Goal: Task Accomplishment & Management: Manage account settings

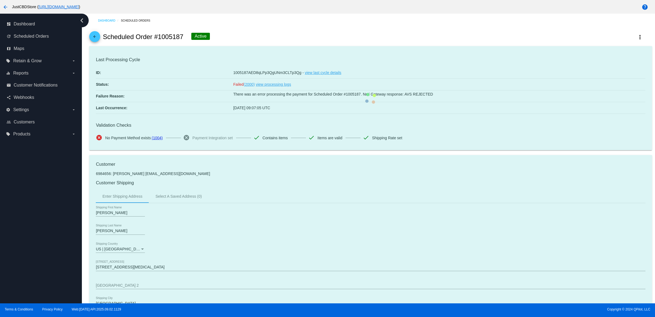
click at [98, 40] on mat-icon "arrow_back" at bounding box center [94, 38] width 7 height 7
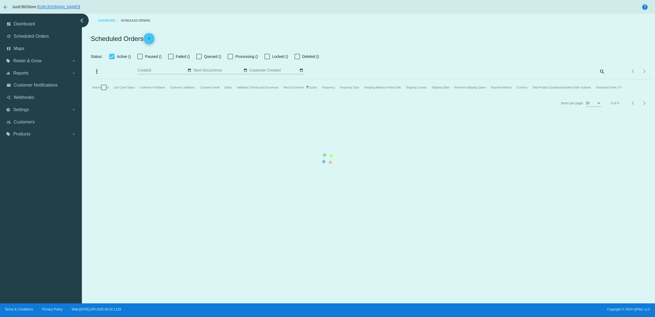
checkbox input "true"
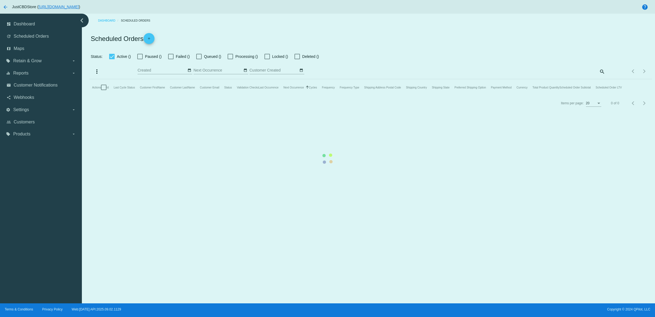
checkbox input "true"
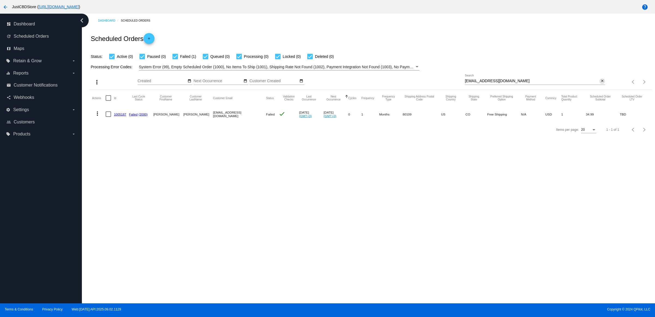
click at [601, 83] on mat-icon "close" at bounding box center [602, 81] width 4 height 4
click at [601, 83] on input "Search" at bounding box center [535, 81] width 140 height 4
paste input "[EMAIL_ADDRESS][DOMAIN_NAME]"
type input "[EMAIL_ADDRESS][DOMAIN_NAME]"
click at [124, 116] on link "616409" at bounding box center [119, 114] width 11 height 4
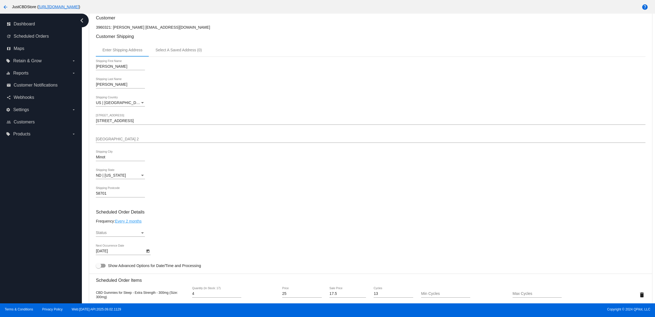
scroll to position [341, 0]
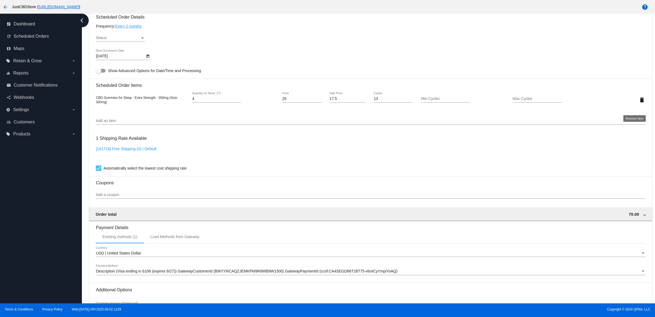
click at [639, 103] on mat-icon "delete" at bounding box center [642, 100] width 7 height 7
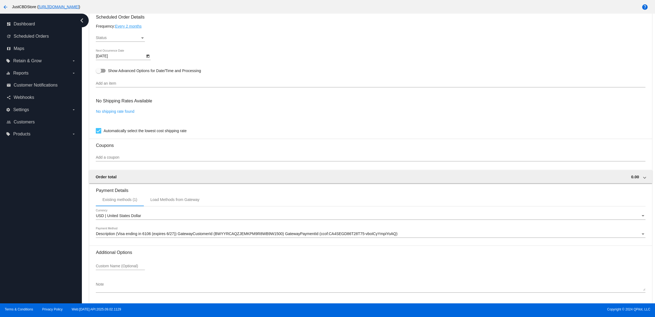
click at [151, 86] on input "Add an item" at bounding box center [370, 83] width 549 height 4
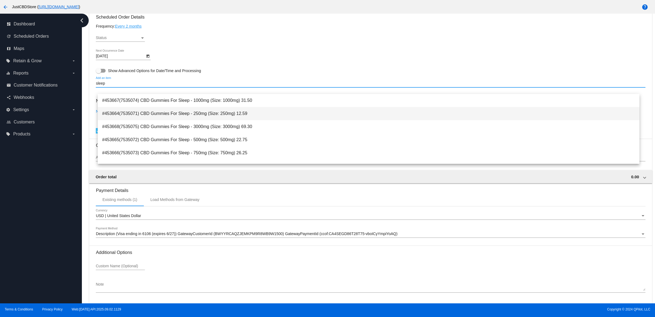
type input "sleep"
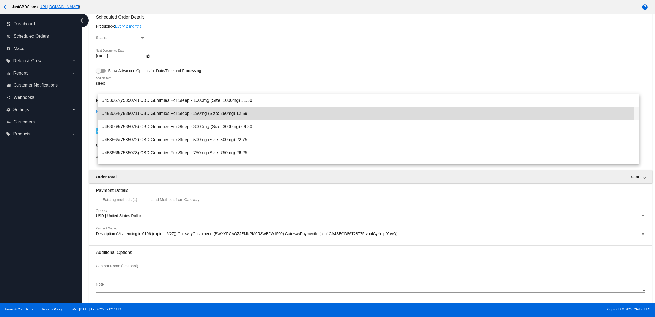
click at [183, 113] on span "#453664(7535071) CBD Gummies For Sleep - 250mg (Size: 250mg) 12.59" at bounding box center [368, 113] width 533 height 13
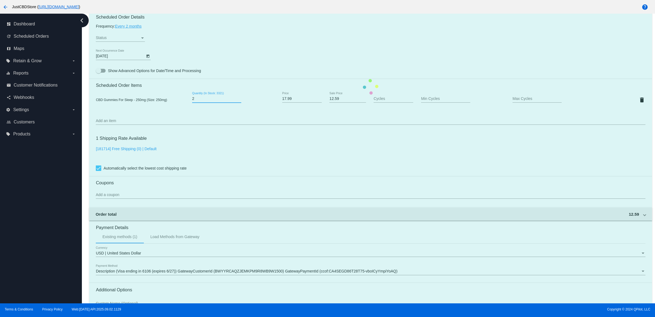
click at [241, 101] on input "2" at bounding box center [216, 99] width 49 height 4
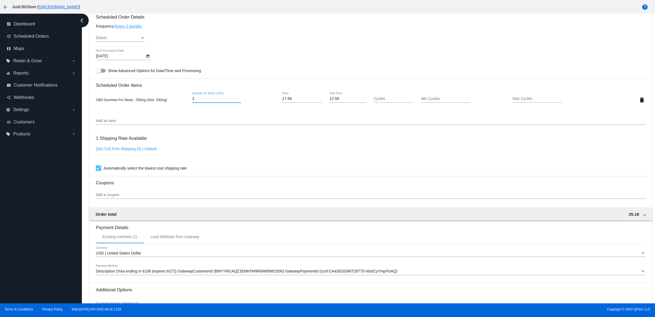
click at [240, 101] on input "3" at bounding box center [216, 99] width 49 height 4
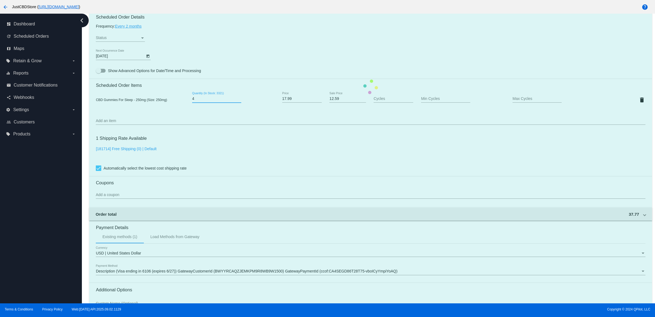
type input "4"
click at [240, 101] on input "4" at bounding box center [216, 99] width 49 height 4
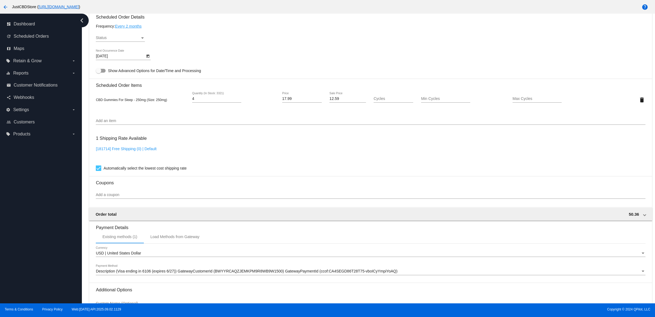
click at [279, 160] on div "[181714] Free Shipping (0) | Default" at bounding box center [370, 155] width 549 height 16
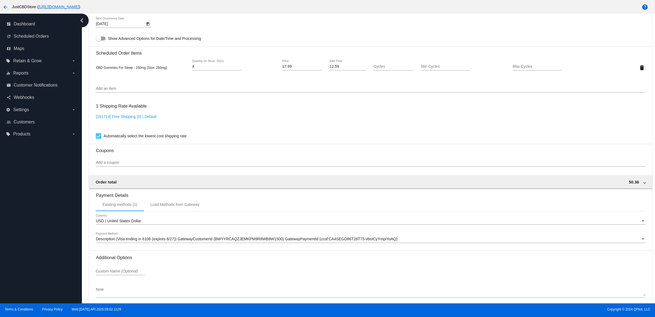
scroll to position [404, 0]
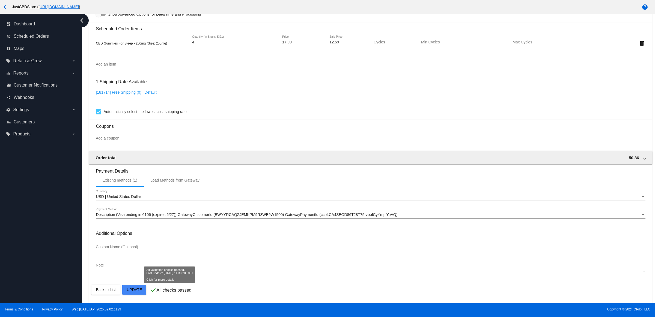
click at [135, 289] on mat-card "Customer 3960321: [PERSON_NAME] [EMAIL_ADDRESS][DOMAIN_NAME] Customer Shipping …" at bounding box center [370, 30] width 562 height 546
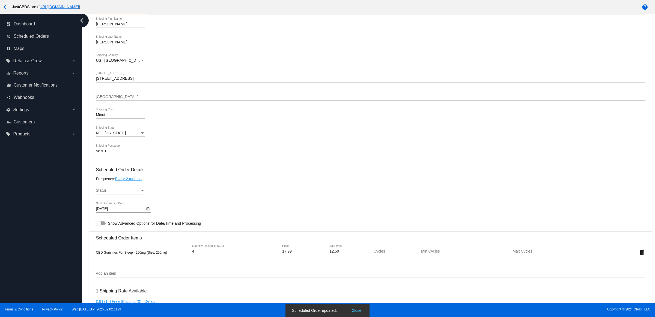
scroll to position [205, 0]
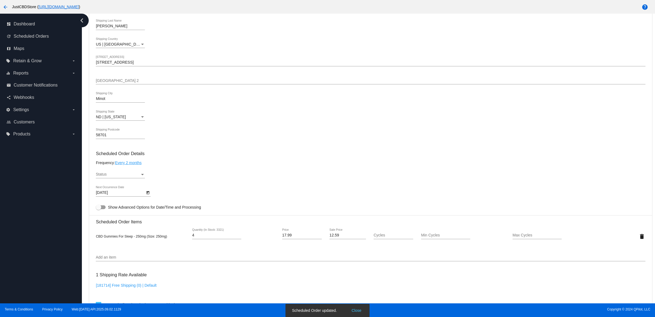
drag, startPoint x: 134, startPoint y: 173, endPoint x: 134, endPoint y: 178, distance: 4.9
click at [134, 174] on mat-card-content "Customer 3960321: [PERSON_NAME] [EMAIL_ADDRESS][DOMAIN_NAME] Customer Shipping …" at bounding box center [370, 214] width 549 height 514
click at [134, 177] on div "Status" at bounding box center [118, 174] width 44 height 4
click at [136, 181] on span "Active" at bounding box center [122, 180] width 49 height 11
drag, startPoint x: 235, startPoint y: 183, endPoint x: 228, endPoint y: 188, distance: 8.4
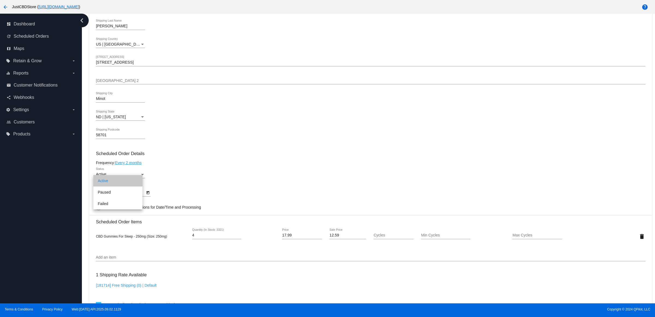
click at [235, 183] on div "Active Status" at bounding box center [370, 176] width 549 height 16
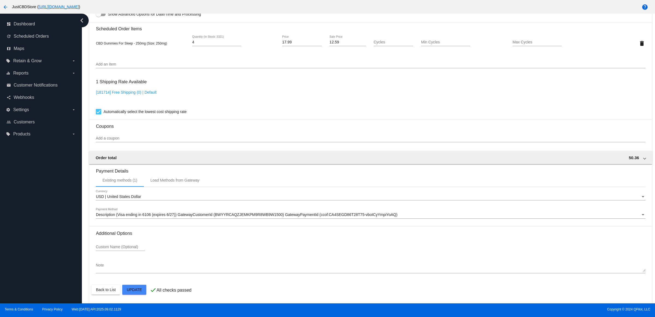
click at [144, 288] on mat-card "Customer 3960321: [PERSON_NAME] [EMAIL_ADDRESS][DOMAIN_NAME] Customer Shipping …" at bounding box center [370, 30] width 562 height 546
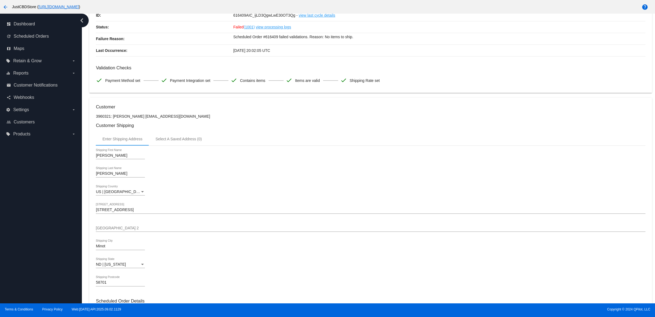
scroll to position [0, 0]
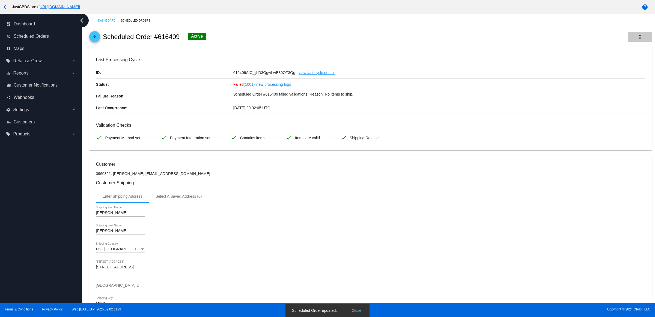
click at [628, 37] on button "more_vert" at bounding box center [640, 37] width 24 height 10
click at [602, 81] on span "Process Now" at bounding box center [597, 82] width 22 height 4
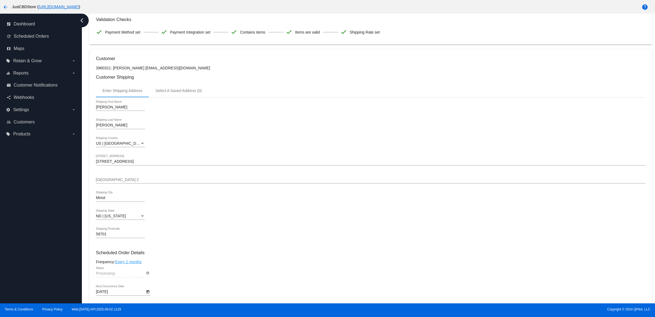
scroll to position [205, 0]
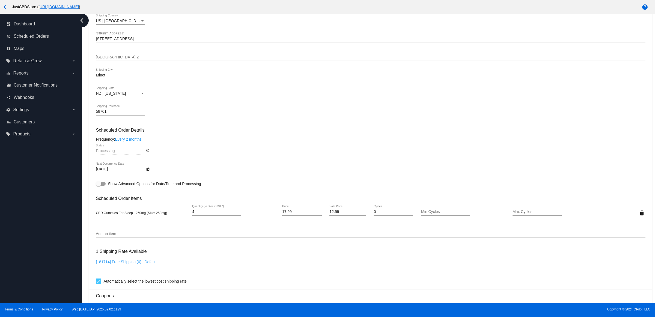
click at [222, 120] on div "58701 Shipping Postcode" at bounding box center [370, 113] width 549 height 16
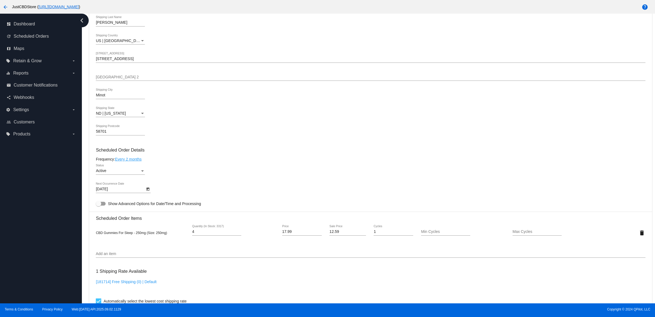
scroll to position [51, 0]
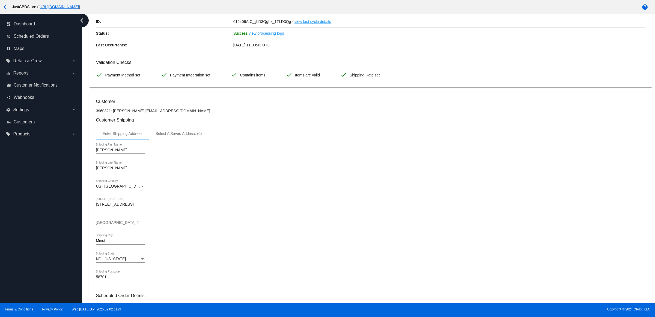
click at [419, 159] on div "Cathie Shipping First Name" at bounding box center [370, 151] width 549 height 16
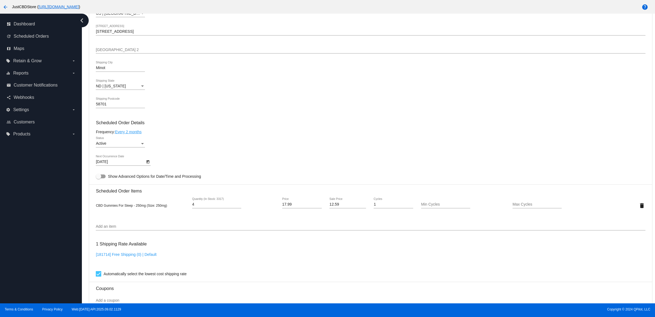
scroll to position [324, 0]
